Goal: Transaction & Acquisition: Complete application form

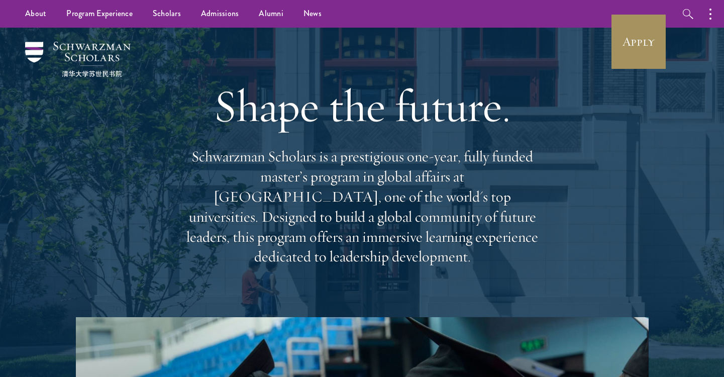
click at [639, 17] on link "Apply" at bounding box center [638, 42] width 56 height 56
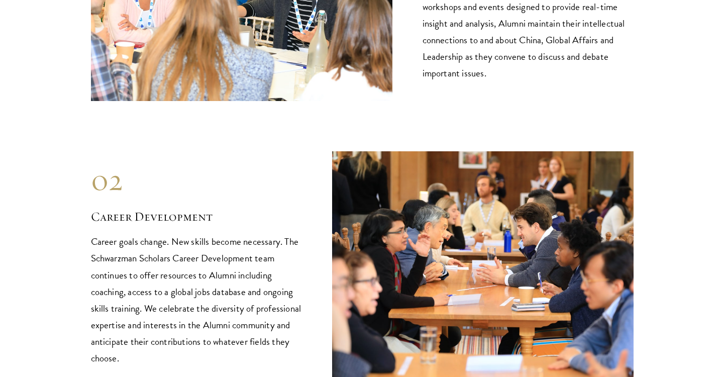
scroll to position [1180, 0]
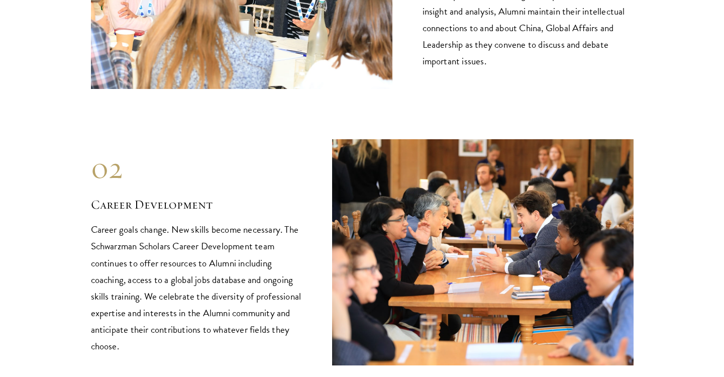
click at [241, 221] on p "Career goals change. New skills become necessary. The Schwarzman Scholars Caree…" at bounding box center [196, 287] width 211 height 133
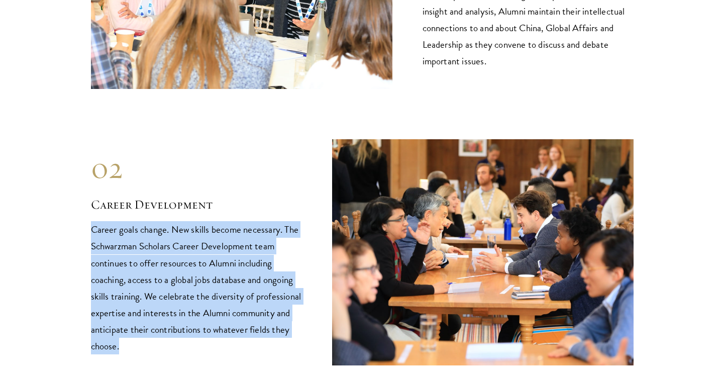
click at [241, 221] on p "Career goals change. New skills become necessary. The Schwarzman Scholars Caree…" at bounding box center [196, 287] width 211 height 133
click at [238, 224] on p "Career goals change. New skills become necessary. The Schwarzman Scholars Caree…" at bounding box center [196, 287] width 211 height 133
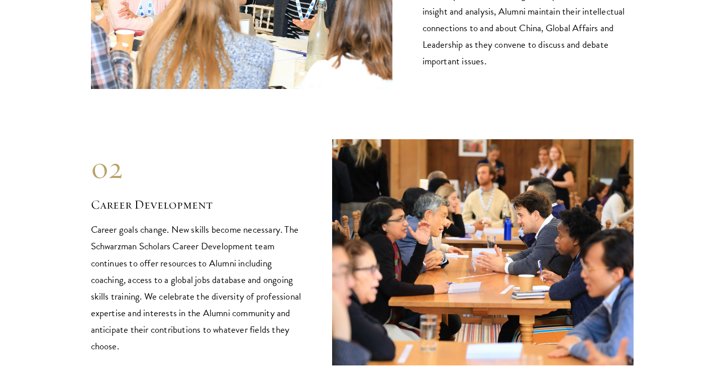
click at [238, 224] on p "Career goals change. New skills become necessary. The Schwarzman Scholars Caree…" at bounding box center [196, 287] width 211 height 133
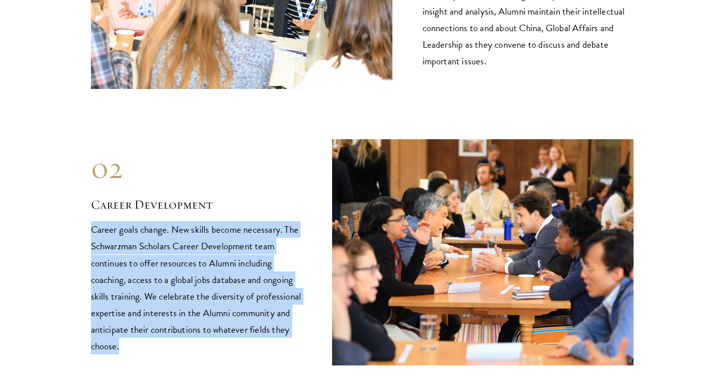
click at [224, 253] on p "Career goals change. New skills become necessary. The Schwarzman Scholars Caree…" at bounding box center [196, 287] width 211 height 133
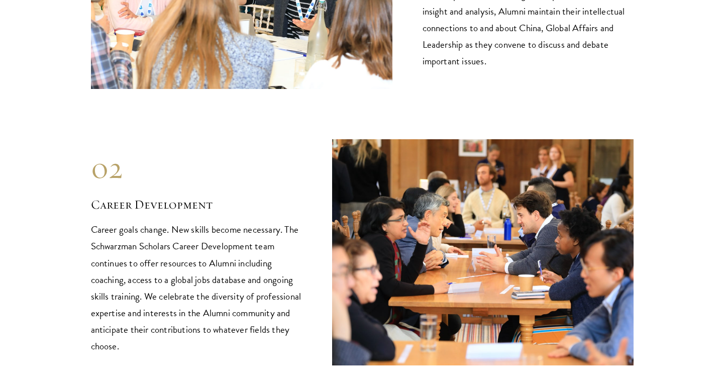
click at [224, 253] on p "Career goals change. New skills become necessary. The Schwarzman Scholars Caree…" at bounding box center [196, 287] width 211 height 133
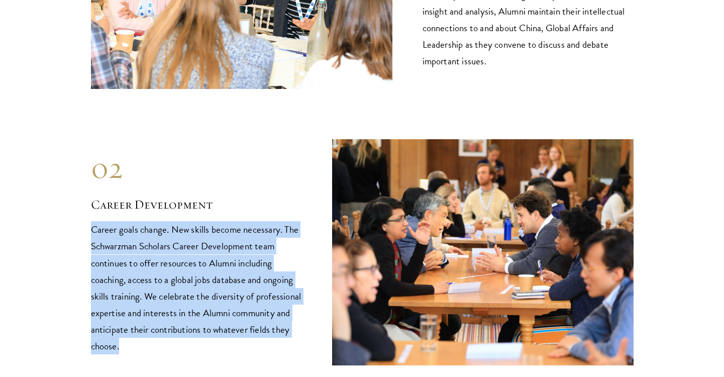
click at [216, 271] on p "Career goals change. New skills become necessary. The Schwarzman Scholars Caree…" at bounding box center [196, 287] width 211 height 133
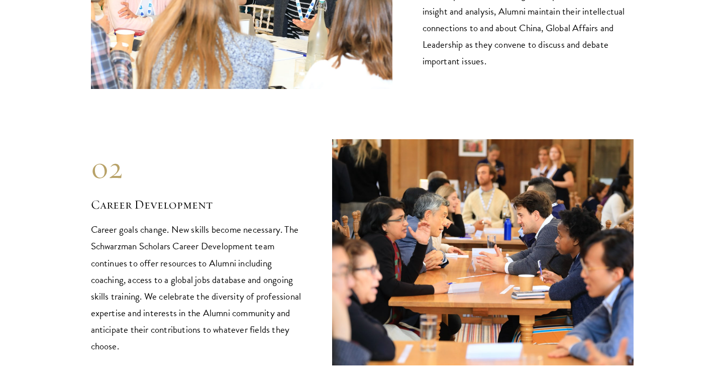
click at [216, 271] on p "Career goals change. New skills become necessary. The Schwarzman Scholars Caree…" at bounding box center [196, 287] width 211 height 133
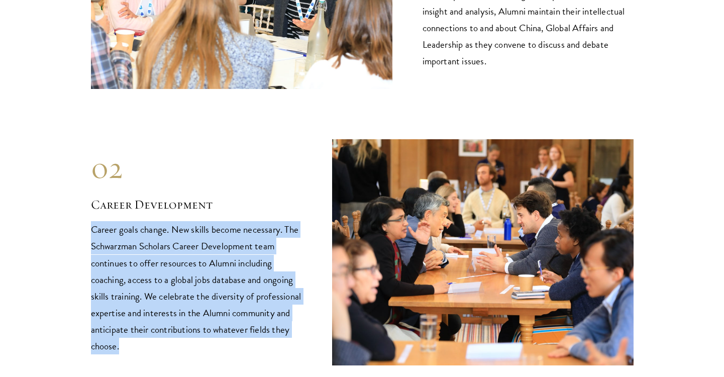
click at [208, 287] on p "Career goals change. New skills become necessary. The Schwarzman Scholars Caree…" at bounding box center [196, 287] width 211 height 133
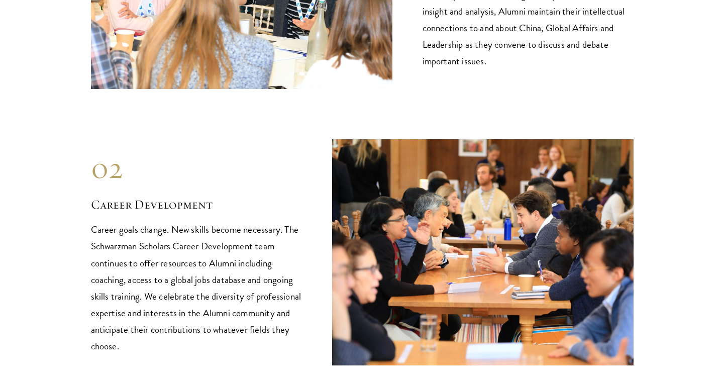
click at [208, 287] on p "Career goals change. New skills become necessary. The Schwarzman Scholars Caree…" at bounding box center [196, 287] width 211 height 133
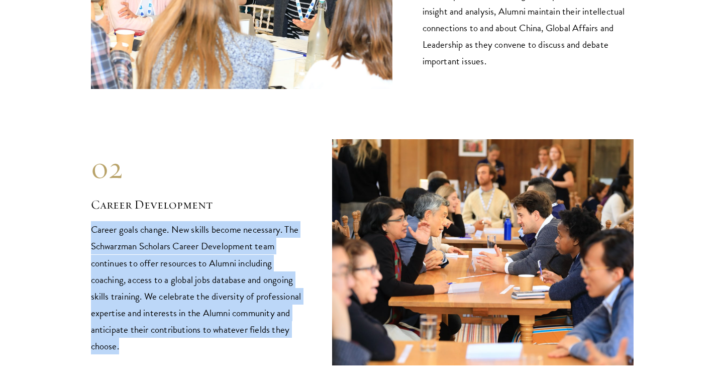
click at [208, 288] on p "Career goals change. New skills become necessary. The Schwarzman Scholars Caree…" at bounding box center [196, 287] width 211 height 133
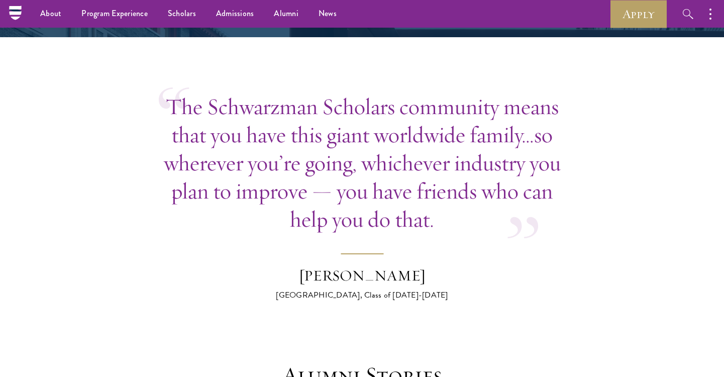
scroll to position [2554, 0]
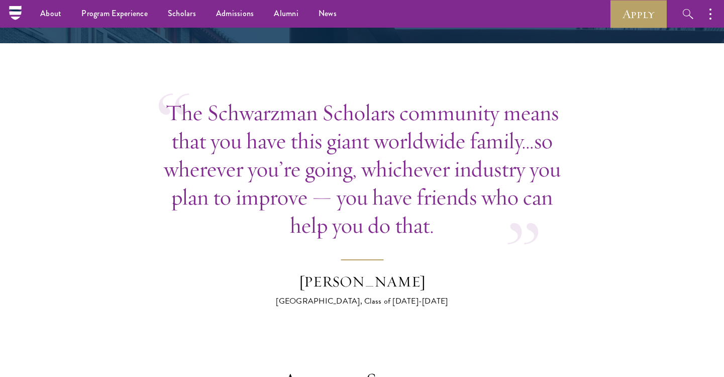
click at [263, 205] on blockquote "The Schwarzman Scholars community means that you have this giant worldwide fami…" at bounding box center [362, 202] width 407 height 208
click at [253, 224] on blockquote "The Schwarzman Scholars community means that you have this giant worldwide fami…" at bounding box center [362, 202] width 407 height 208
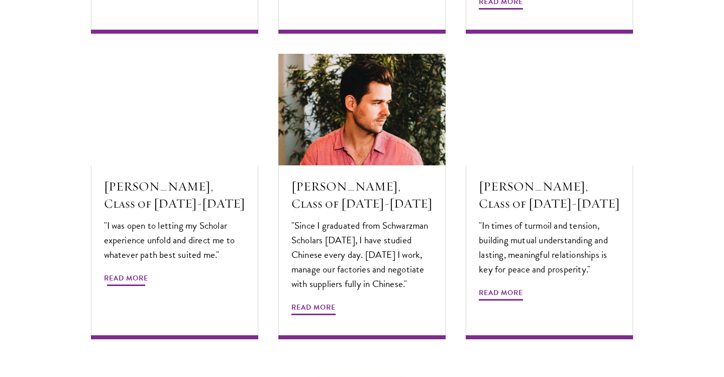
scroll to position [3358, 0]
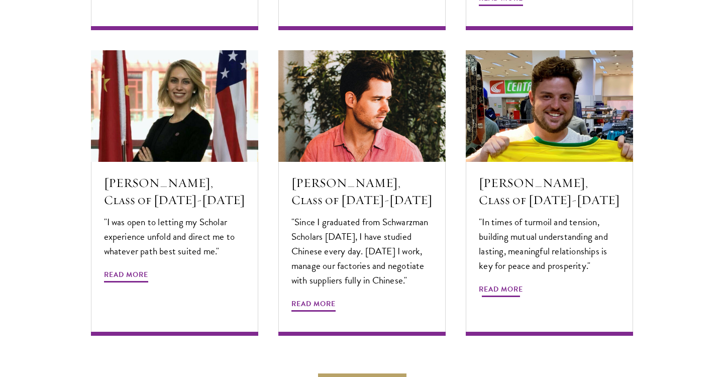
click at [525, 228] on p ""In times of turmoil and tension, building mutual understanding and lasting, me…" at bounding box center [549, 243] width 141 height 58
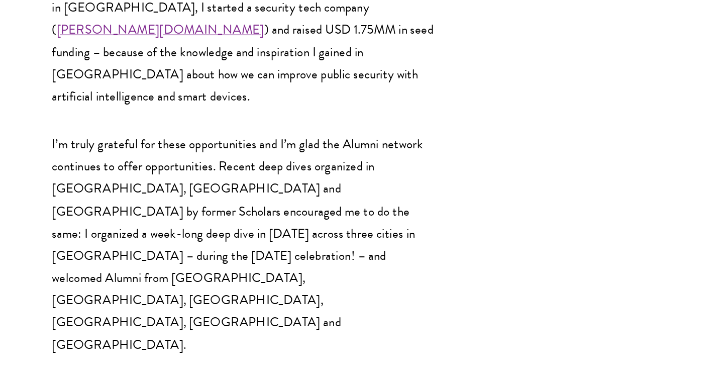
scroll to position [1920, 0]
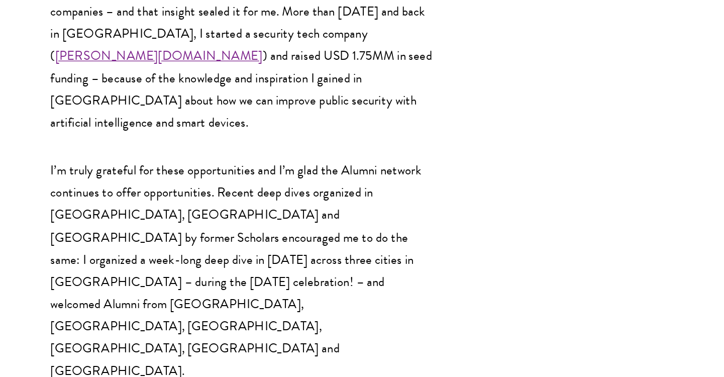
click at [254, 192] on p "I’m truly grateful for these opportunities and I’m glad the Alumni network cont…" at bounding box center [253, 275] width 286 height 166
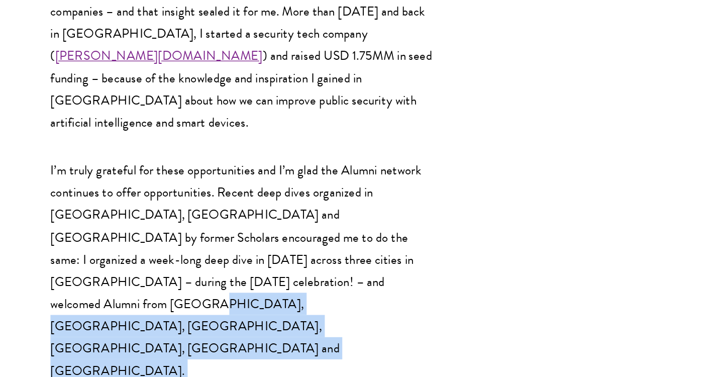
click at [254, 192] on p "I’m truly grateful for these opportunities and I’m glad the Alumni network cont…" at bounding box center [253, 275] width 286 height 166
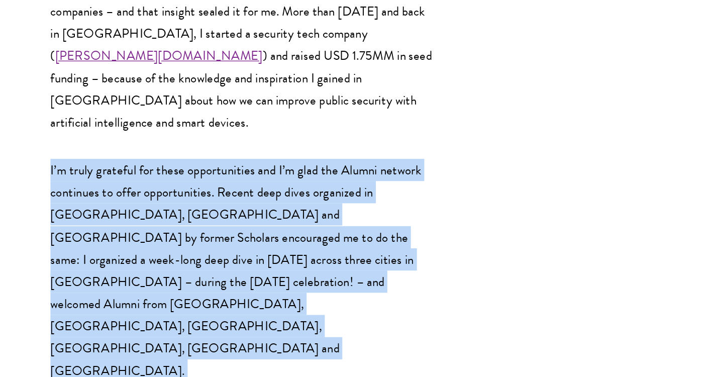
click at [254, 192] on p "I’m truly grateful for these opportunities and I’m glad the Alumni network cont…" at bounding box center [253, 275] width 286 height 166
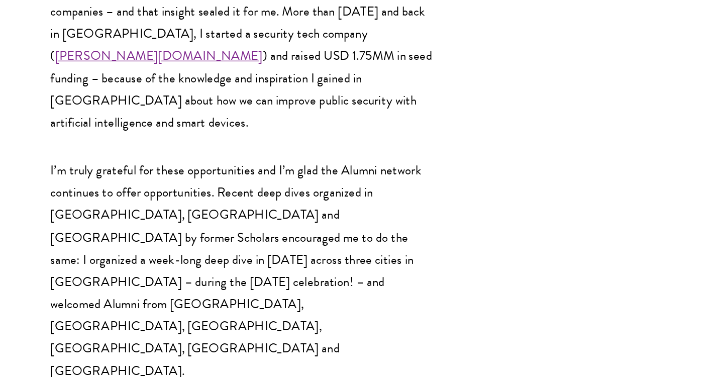
click at [254, 192] on p "I’m truly grateful for these opportunities and I’m glad the Alumni network cont…" at bounding box center [253, 275] width 286 height 166
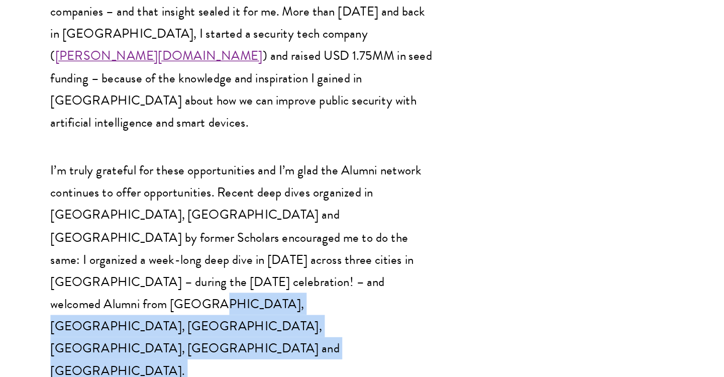
click at [254, 192] on p "I’m truly grateful for these opportunities and I’m glad the Alumni network cont…" at bounding box center [253, 275] width 286 height 166
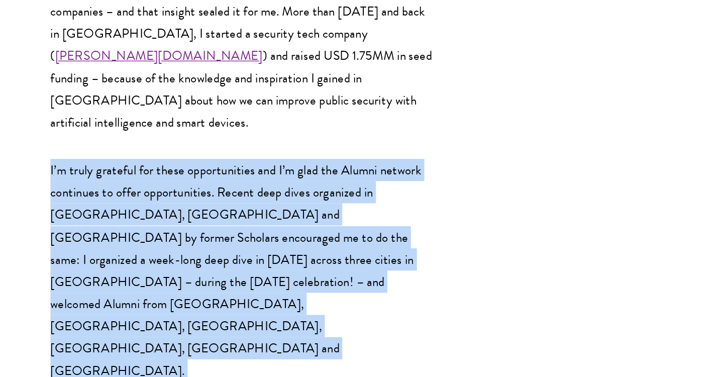
click at [260, 192] on p "I’m truly grateful for these opportunities and I’m glad the Alumni network cont…" at bounding box center [253, 275] width 286 height 166
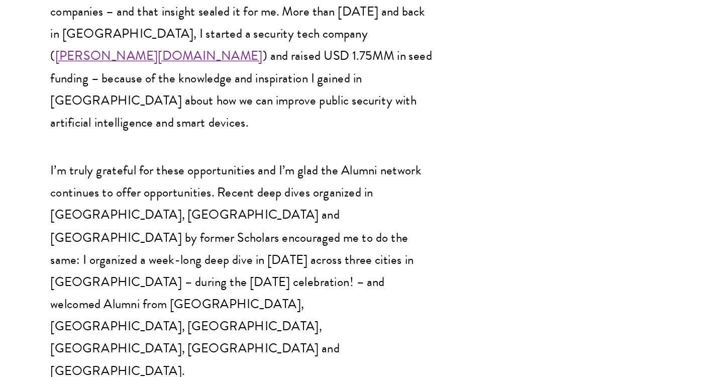
click at [260, 192] on p "I’m truly grateful for these opportunities and I’m glad the Alumni network cont…" at bounding box center [253, 275] width 286 height 166
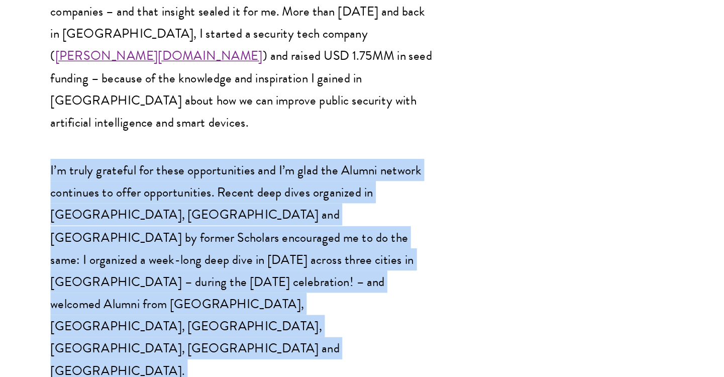
click at [260, 192] on p "I’m truly grateful for these opportunities and I’m glad the Alumni network cont…" at bounding box center [253, 275] width 286 height 166
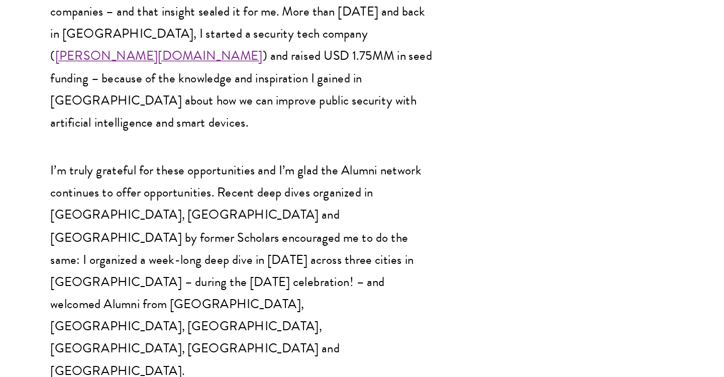
click at [260, 192] on p "I’m truly grateful for these opportunities and I’m glad the Alumni network cont…" at bounding box center [253, 275] width 286 height 166
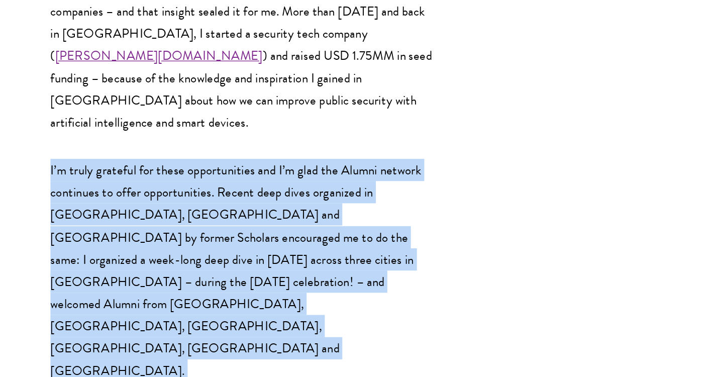
click at [260, 192] on p "I’m truly grateful for these opportunities and I’m glad the Alumni network cont…" at bounding box center [253, 275] width 286 height 166
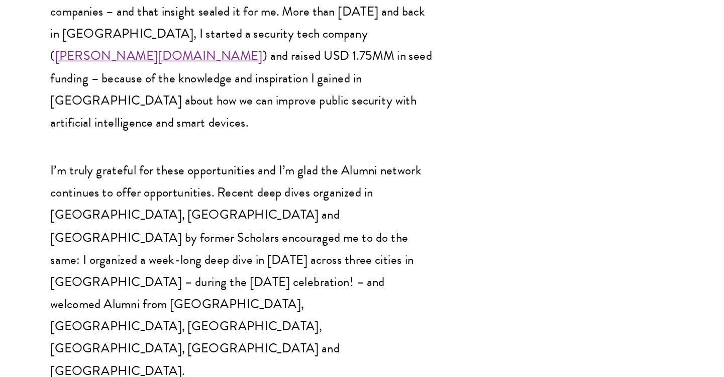
click at [260, 192] on p "I’m truly grateful for these opportunities and I’m glad the Alumni network cont…" at bounding box center [253, 275] width 286 height 166
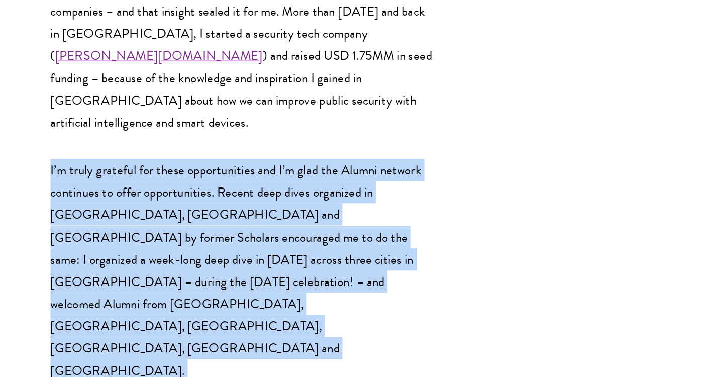
click at [257, 192] on p "I’m truly grateful for these opportunities and I’m glad the Alumni network cont…" at bounding box center [253, 275] width 286 height 166
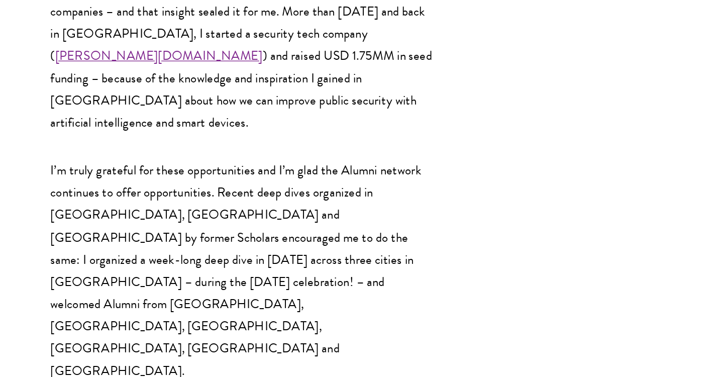
click at [257, 192] on p "I’m truly grateful for these opportunities and I’m glad the Alumni network cont…" at bounding box center [253, 275] width 286 height 166
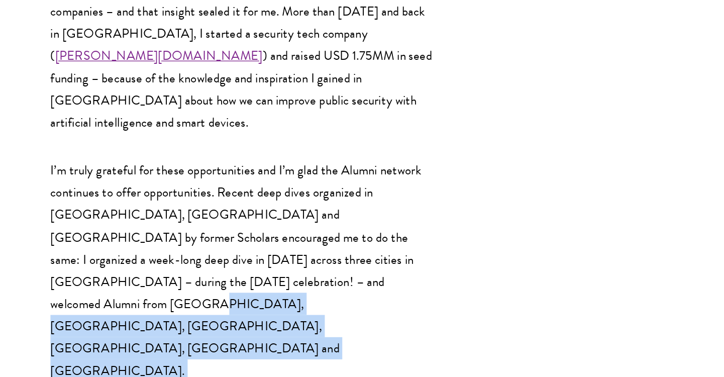
click at [257, 192] on p "I’m truly grateful for these opportunities and I’m glad the Alumni network cont…" at bounding box center [253, 275] width 286 height 166
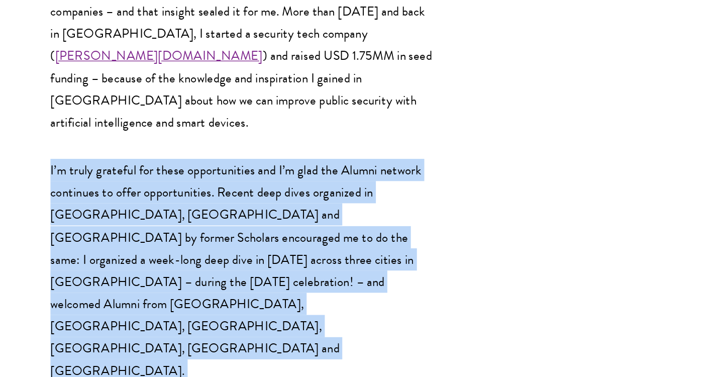
click at [255, 192] on p "I’m truly grateful for these opportunities and I’m glad the Alumni network cont…" at bounding box center [253, 275] width 286 height 166
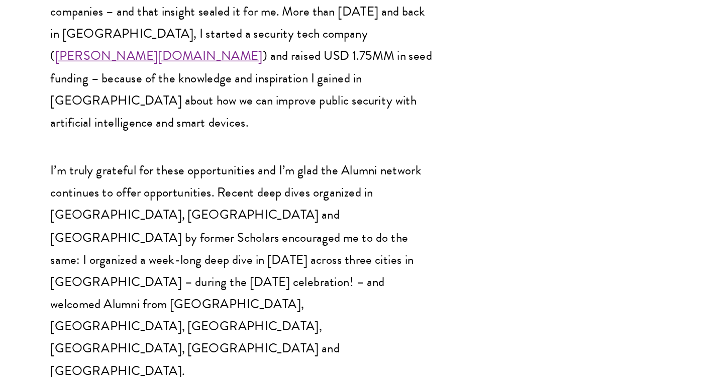
click at [255, 192] on p "I’m truly grateful for these opportunities and I’m glad the Alumni network cont…" at bounding box center [253, 275] width 286 height 166
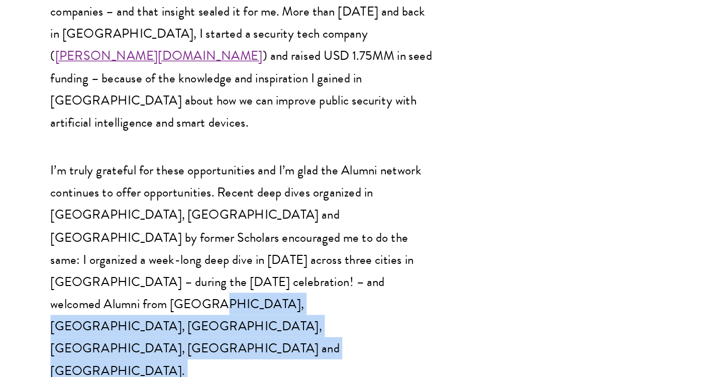
click at [255, 192] on p "I’m truly grateful for these opportunities and I’m glad the Alumni network cont…" at bounding box center [253, 275] width 286 height 166
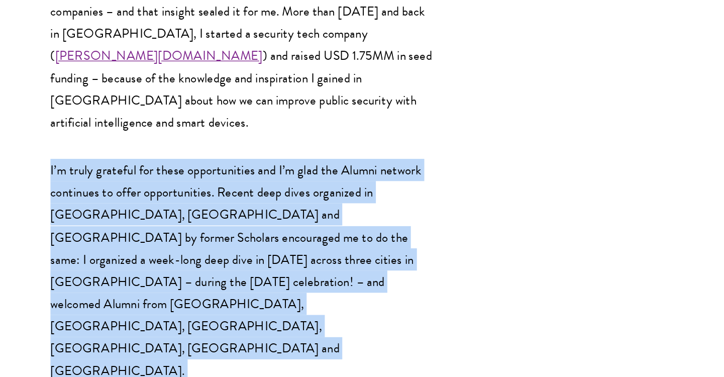
click at [260, 192] on p "I’m truly grateful for these opportunities and I’m glad the Alumni network cont…" at bounding box center [253, 275] width 286 height 166
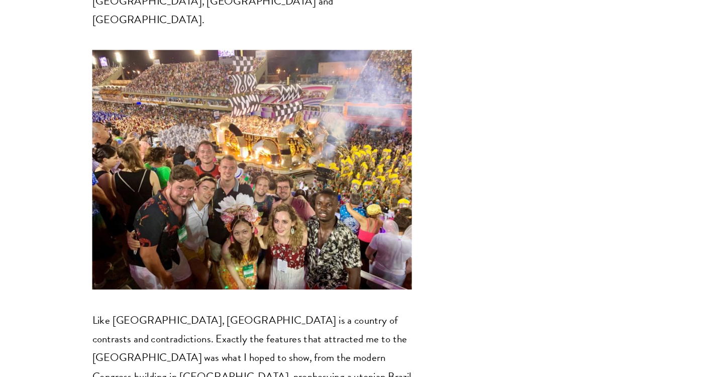
scroll to position [2214, 0]
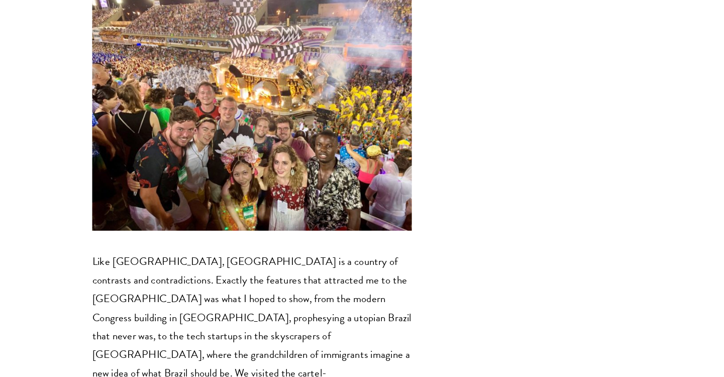
scroll to position [2268, 0]
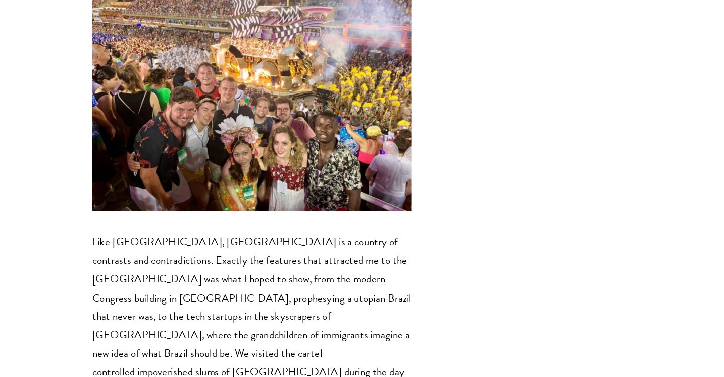
scroll to position [2285, 0]
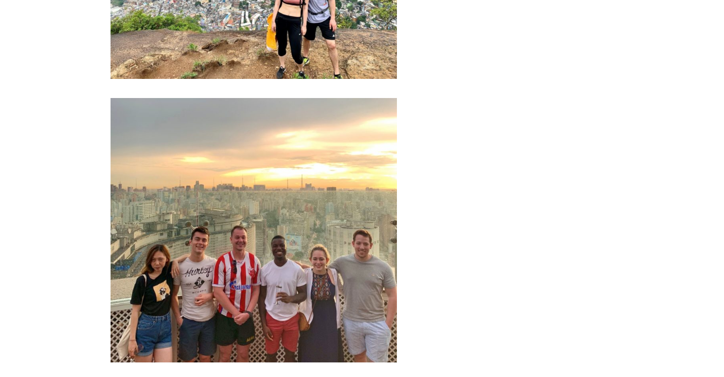
scroll to position [1219, 0]
